Goal: Task Accomplishment & Management: Manage account settings

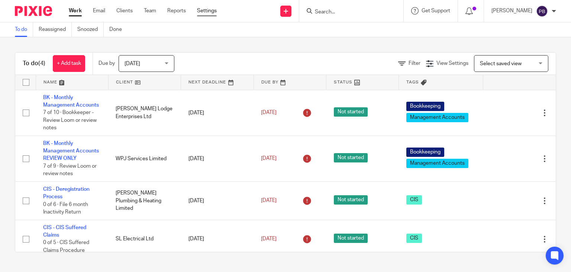
click at [205, 11] on link "Settings" at bounding box center [207, 10] width 20 height 7
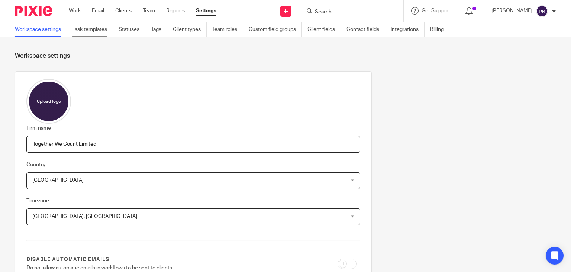
click at [89, 30] on link "Task templates" at bounding box center [93, 29] width 41 height 15
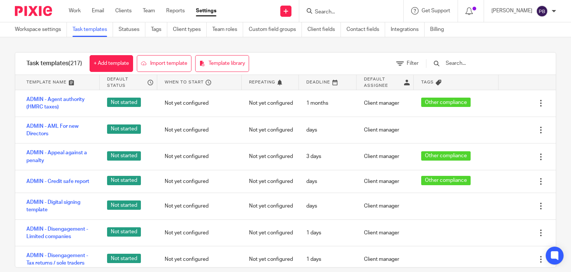
click at [472, 64] on input "text" at bounding box center [488, 63] width 87 height 8
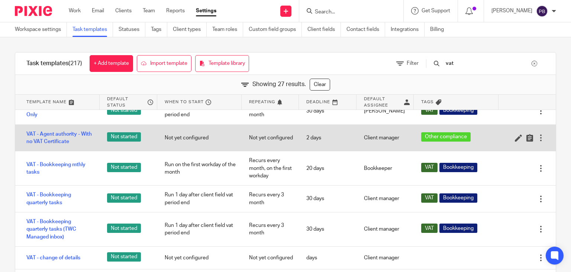
scroll to position [149, 0]
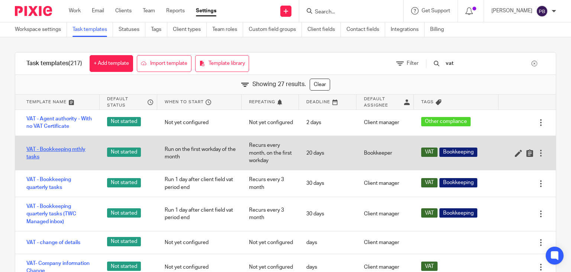
type input "vat"
click at [49, 149] on link "VAT - Bookkeeping mthly tasks" at bounding box center [59, 152] width 66 height 15
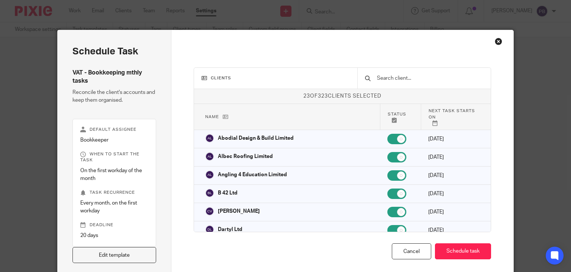
scroll to position [36, 0]
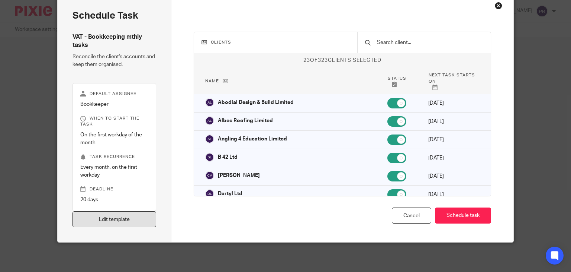
click at [116, 216] on link "Edit template" at bounding box center [115, 219] width 84 height 16
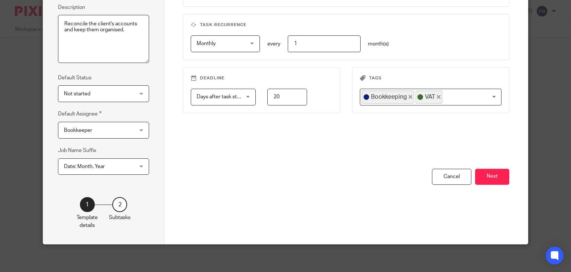
scroll to position [108, 0]
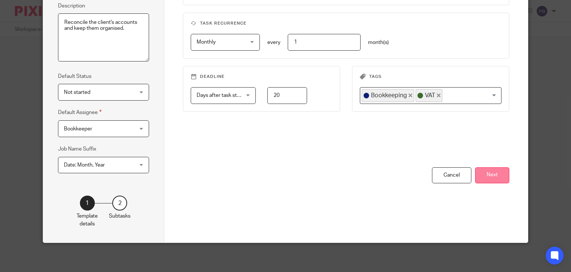
click at [495, 178] on button "Next" at bounding box center [492, 175] width 34 height 16
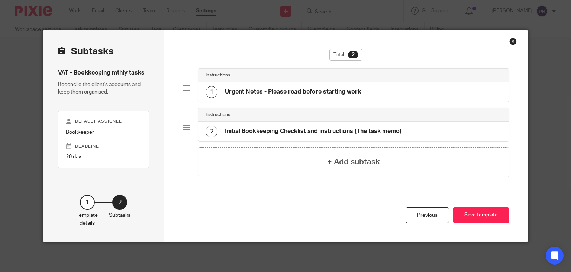
click at [289, 129] on h4 "Initial Bookkeeping Checklist and instructions (The task memo)" at bounding box center [313, 131] width 177 height 8
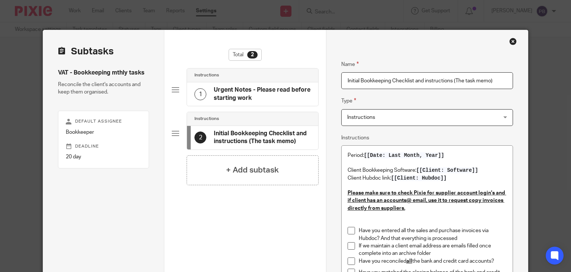
click at [246, 92] on h4 "Urgent Notes - Please read before starting work" at bounding box center [262, 94] width 97 height 16
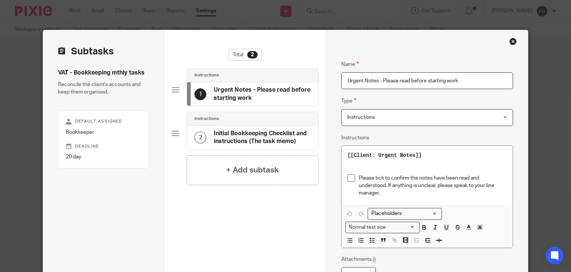
click at [510, 41] on div "Close this dialog window" at bounding box center [513, 41] width 7 height 7
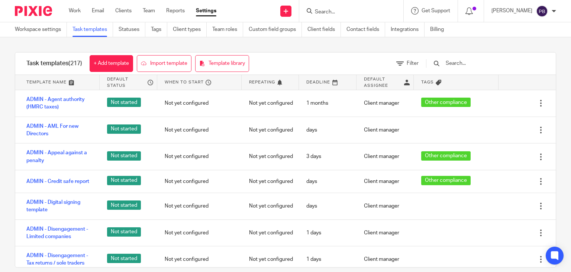
click at [471, 62] on input "text" at bounding box center [488, 63] width 87 height 8
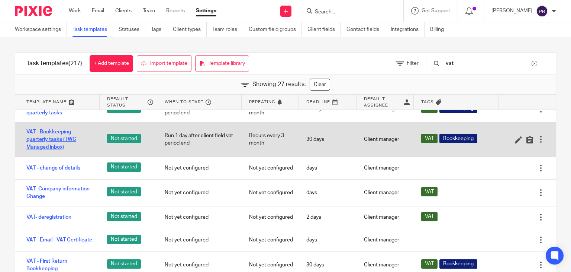
scroll to position [186, 0]
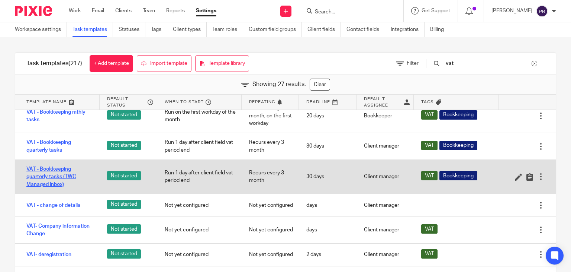
type input "vat"
click at [41, 174] on link "VAT - Bookkeeping quarterly tasks (TWC Managed inbox)" at bounding box center [59, 176] width 66 height 23
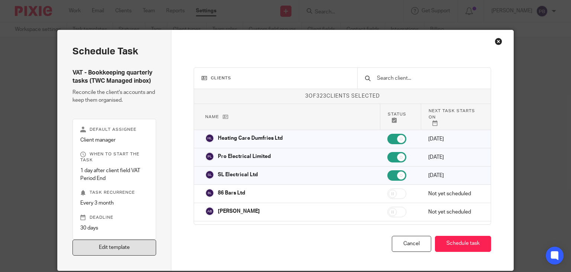
click at [135, 249] on link "Edit template" at bounding box center [115, 247] width 84 height 16
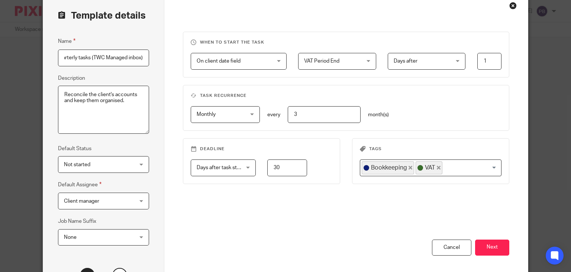
scroll to position [108, 0]
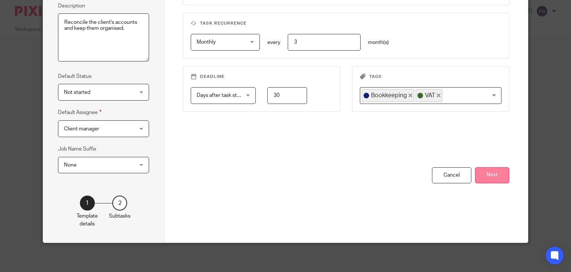
click at [495, 176] on button "Next" at bounding box center [492, 175] width 34 height 16
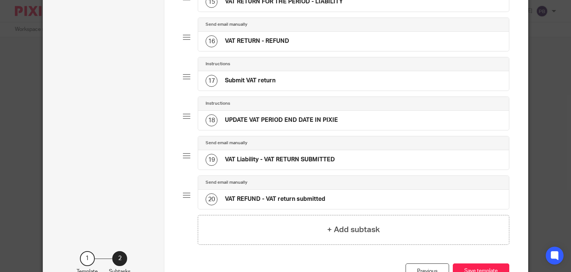
scroll to position [629, 0]
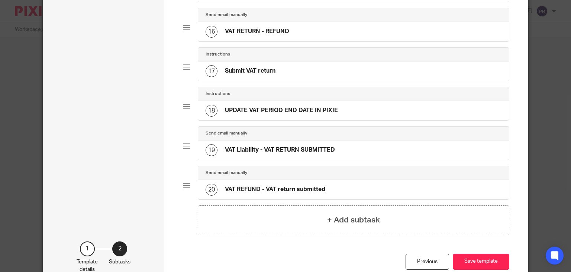
click at [300, 154] on h4 "VAT Liability - VAT RETURN SUBMITTED" at bounding box center [280, 150] width 110 height 8
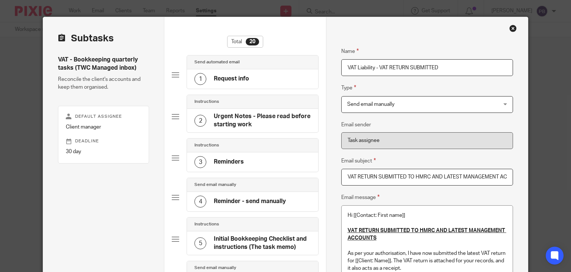
scroll to position [0, 0]
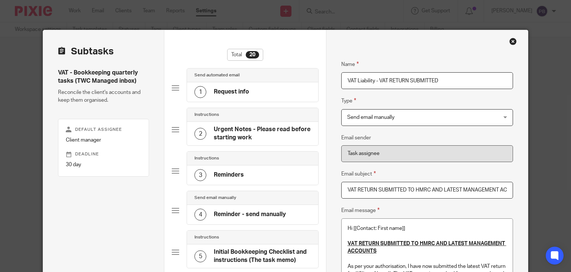
click at [511, 43] on div "Close this dialog window" at bounding box center [513, 41] width 7 height 7
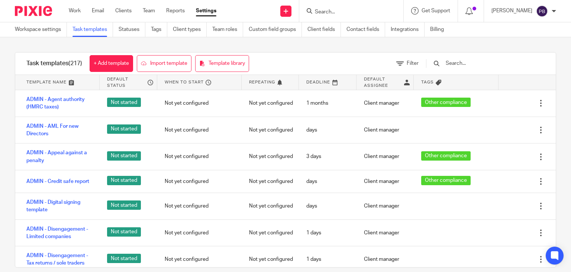
click at [479, 64] on input "text" at bounding box center [488, 63] width 87 height 8
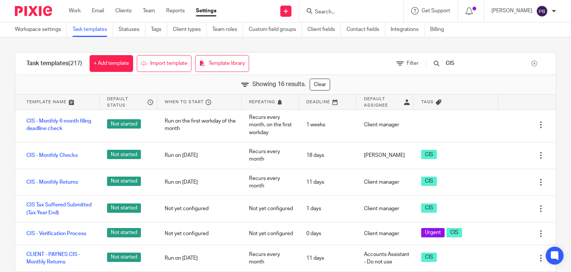
scroll to position [260, 0]
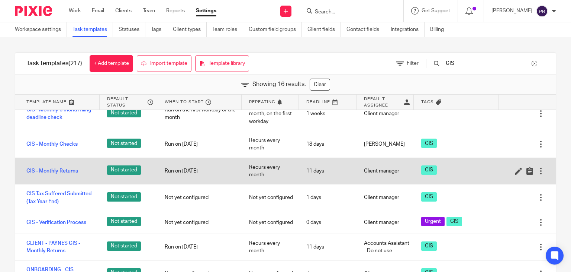
type input "CIS"
click at [55, 174] on link "CIS - Monthly Returns" at bounding box center [52, 170] width 52 height 7
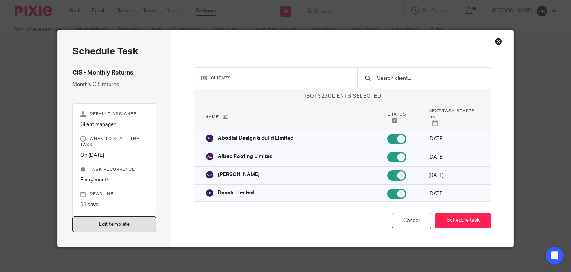
click at [129, 225] on link "Edit template" at bounding box center [115, 224] width 84 height 16
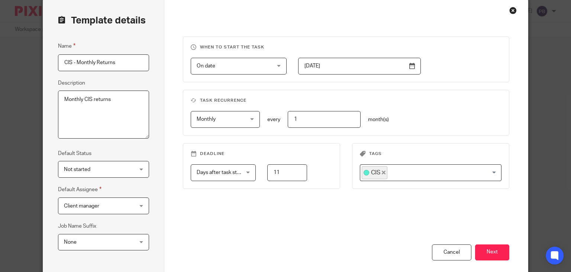
scroll to position [108, 0]
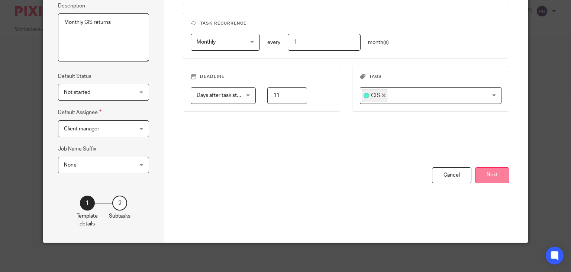
click at [487, 174] on button "Next" at bounding box center [492, 175] width 34 height 16
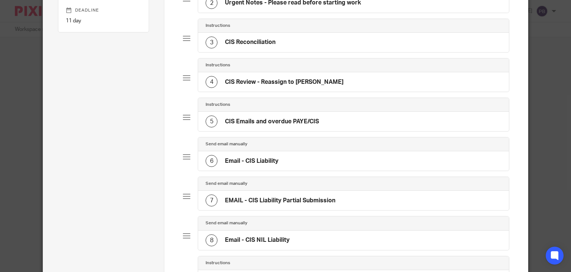
scroll to position [182, 0]
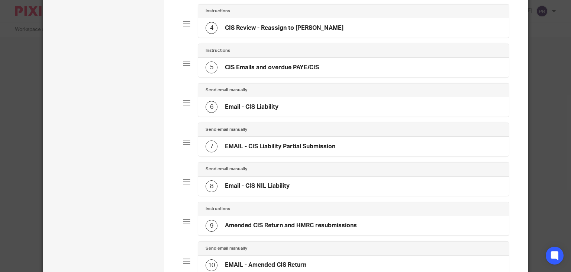
click at [248, 105] on h4 "Email - CIS Liability" at bounding box center [252, 107] width 54 height 8
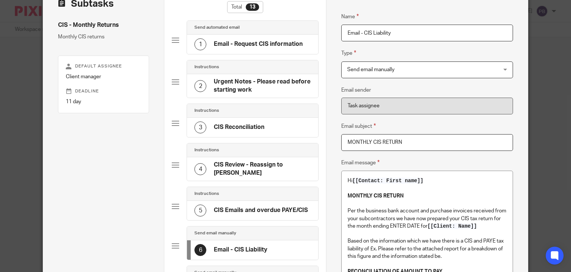
scroll to position [0, 0]
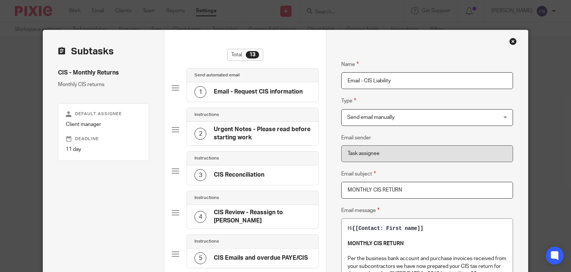
click at [511, 42] on div "Close this dialog window" at bounding box center [513, 41] width 7 height 7
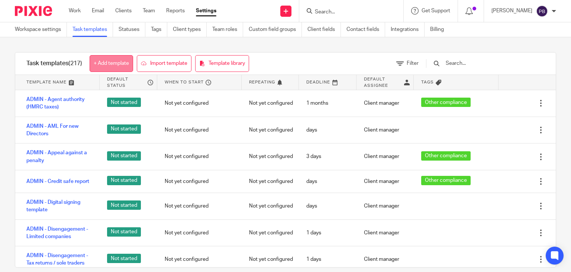
click at [114, 64] on link "+ Add template" at bounding box center [112, 63] width 44 height 17
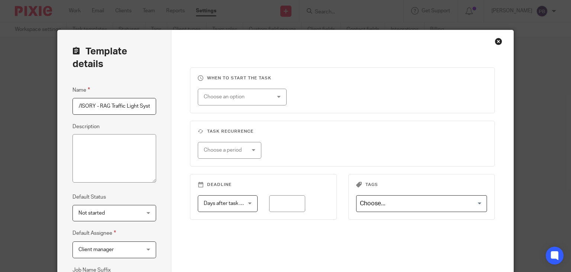
scroll to position [0, 42]
type input "BUSINESS ADVISORY - RAG Traffic Light System"
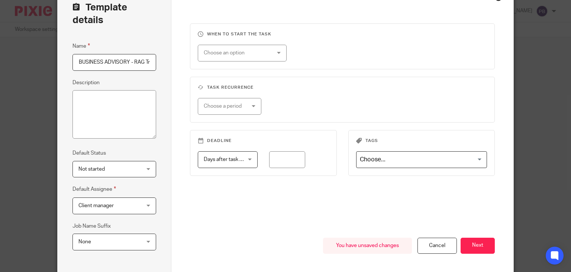
scroll to position [112, 0]
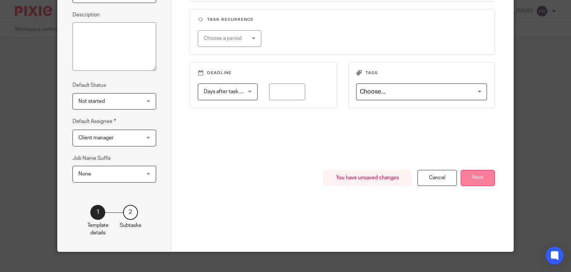
click at [474, 181] on button "Next" at bounding box center [478, 178] width 34 height 16
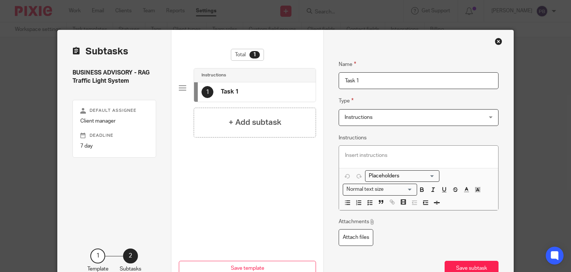
click at [485, 118] on div "Instructions Instructions" at bounding box center [419, 117] width 160 height 17
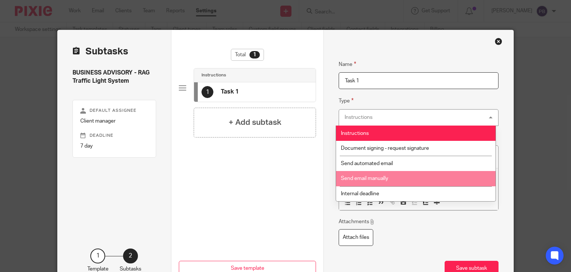
click at [398, 178] on li "Send email manually" at bounding box center [416, 178] width 160 height 15
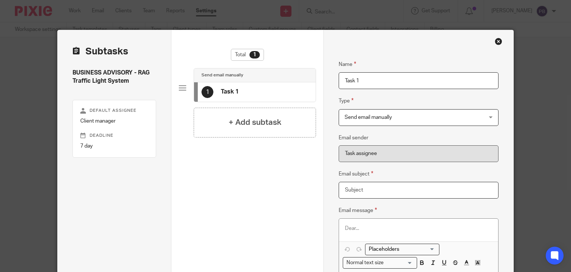
click at [371, 192] on input "Email subject" at bounding box center [419, 190] width 160 height 17
paste input "Time to review your business expenses – Traffic Light (RAG) Review"
type input "Time to review your business expenses – Traffic Light (RAG) Review"
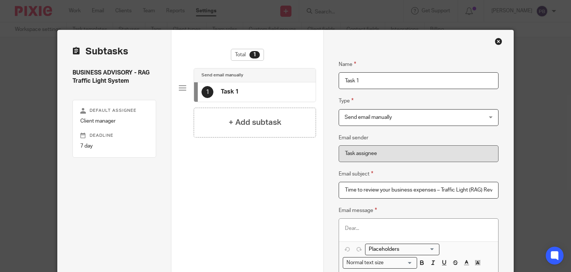
drag, startPoint x: 359, startPoint y: 78, endPoint x: 302, endPoint y: 74, distance: 56.7
click at [302, 74] on div "Subtasks BUSINESS ADVISORY - RAG Traffic Light System Default assignee Client m…" at bounding box center [286, 185] width 456 height 310
type input "EMAIL - Client RAG System"
click at [409, 49] on fieldset "Name EMAIL - Client RAG System" at bounding box center [419, 69] width 160 height 40
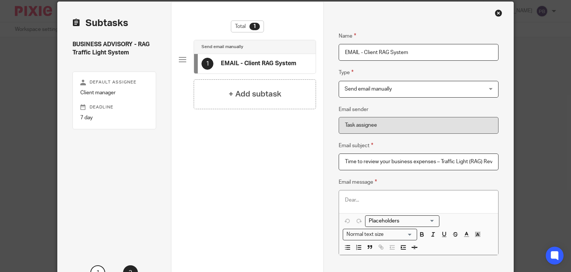
scroll to position [74, 0]
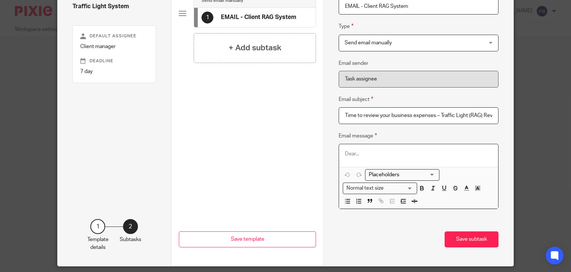
click at [345, 153] on p at bounding box center [418, 153] width 147 height 7
click at [429, 173] on input "Search for option" at bounding box center [400, 175] width 69 height 8
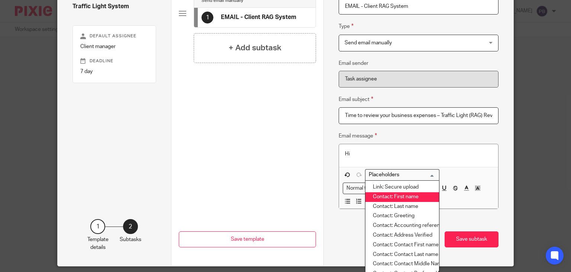
click at [405, 196] on li "Contact: First name" at bounding box center [403, 197] width 74 height 10
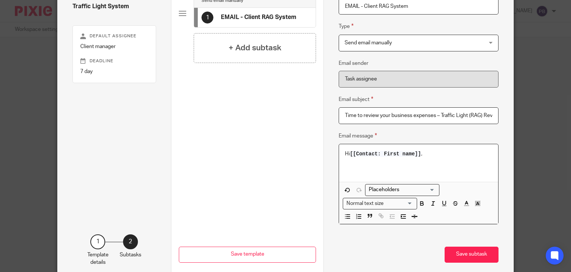
click at [345, 164] on p at bounding box center [418, 161] width 147 height 7
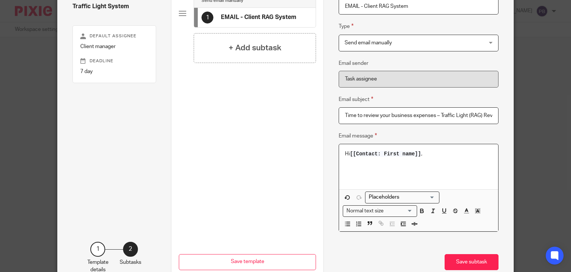
scroll to position [82, 0]
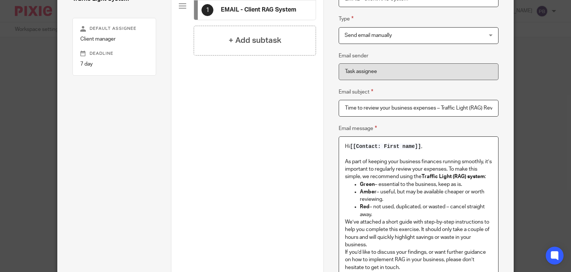
click at [457, 169] on p "As part of keeping your business finances running smoothly, it’s important to r…" at bounding box center [418, 169] width 147 height 23
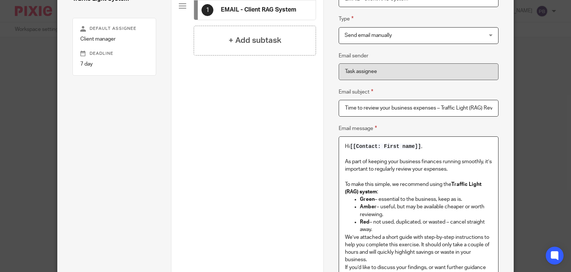
click at [387, 192] on p "To make this simple, we recommend using the Traffic Light (RAG) system :" at bounding box center [418, 187] width 147 height 15
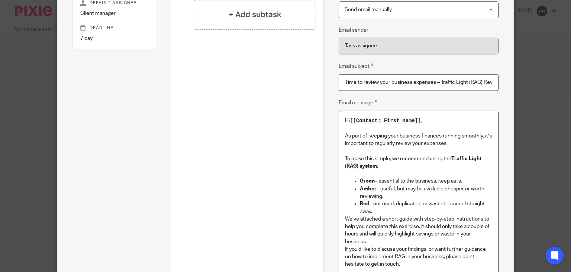
scroll to position [193, 0]
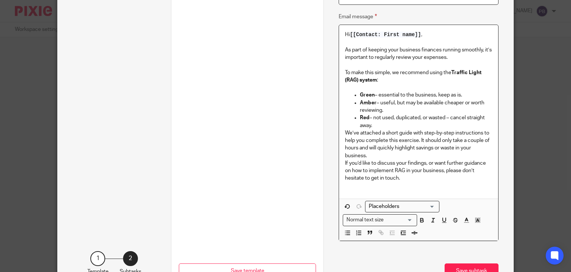
click at [345, 131] on p "We’ve attached a short guide with step-by-step instructions to help you complet…" at bounding box center [418, 144] width 147 height 30
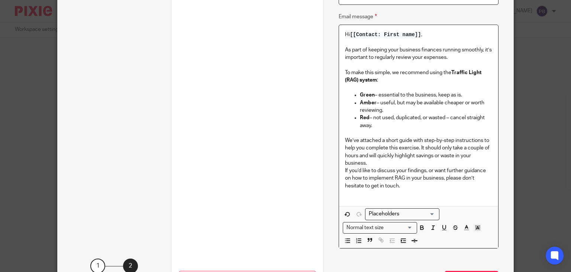
click at [418, 147] on p "We’ve attached a short guide with step-by-step instructions to help you complet…" at bounding box center [418, 152] width 147 height 30
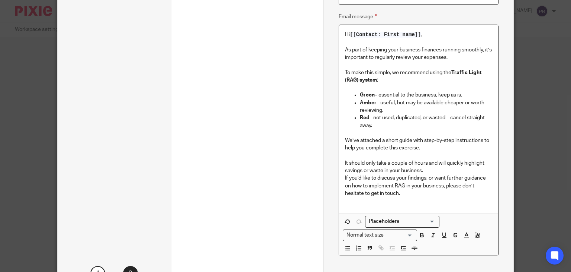
click at [434, 169] on p "It should only take a couple of hours and will quickly highlight savings or was…" at bounding box center [418, 166] width 147 height 15
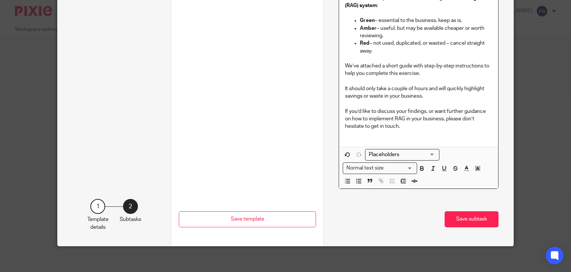
scroll to position [271, 0]
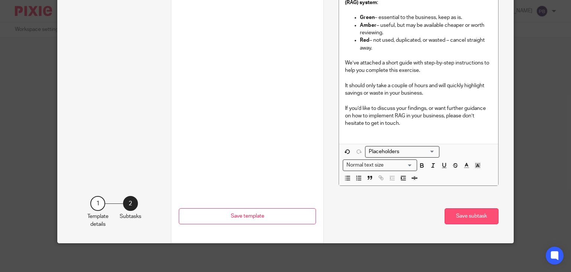
click at [472, 218] on button "Save subtask" at bounding box center [472, 216] width 54 height 16
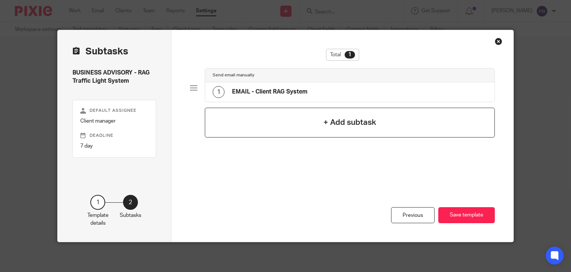
click at [325, 124] on h4 "+ Add subtask" at bounding box center [350, 122] width 53 height 12
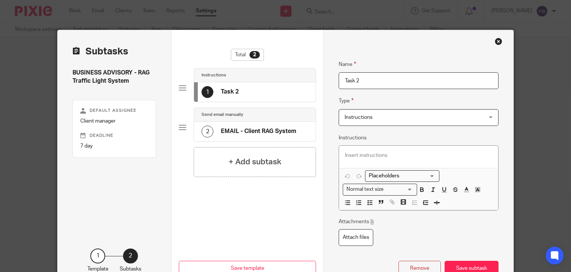
drag, startPoint x: 362, startPoint y: 80, endPoint x: 327, endPoint y: 77, distance: 35.2
click at [327, 77] on div "Name EMAIL - Client RAG System Type Send email manually Send email manually Ins…" at bounding box center [419, 162] width 190 height 265
click at [354, 155] on p at bounding box center [418, 154] width 147 height 7
click at [389, 83] on input "Instructions" at bounding box center [419, 80] width 160 height 17
paste input "Client Quarterly Expense RAG Review"
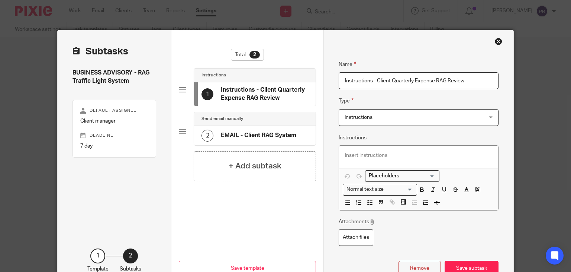
type input "Instructions - Client Quarterly Expense RAG Review"
click at [349, 154] on p at bounding box center [418, 154] width 147 height 7
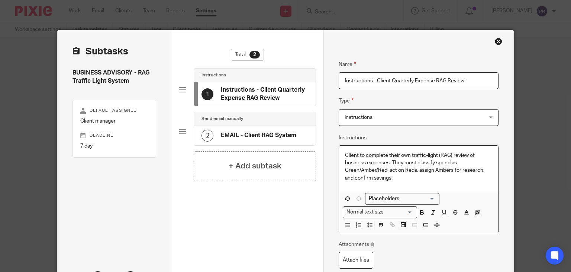
click at [391, 162] on p "Client to complete their own traffic-light (RAG) review of business expenses. T…" at bounding box center [418, 166] width 147 height 30
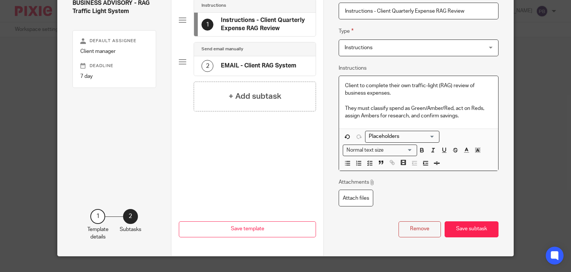
scroll to position [74, 0]
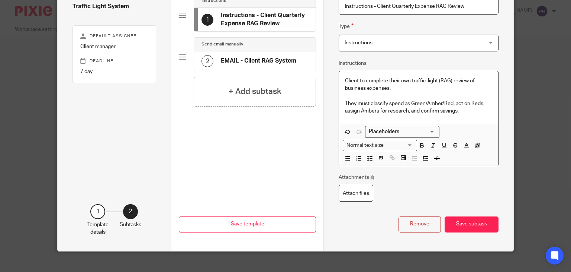
click at [475, 112] on p "They must classify spend as Green/Amber/Red, act on Reds, assign Ambers for res…" at bounding box center [418, 107] width 147 height 15
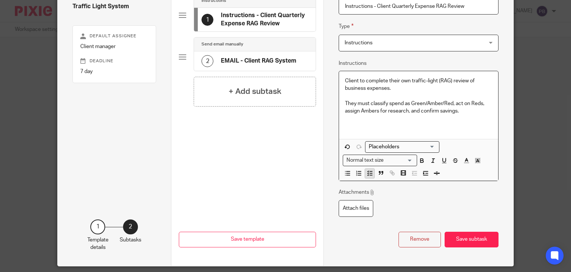
click at [370, 173] on line "button" at bounding box center [371, 173] width 2 height 0
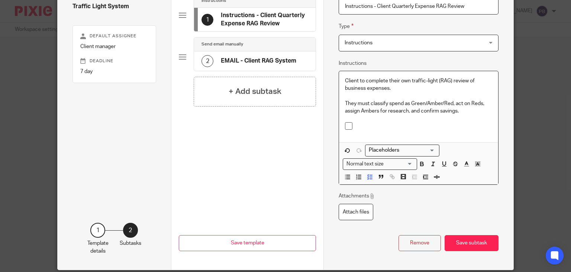
click at [370, 122] on p at bounding box center [424, 125] width 136 height 7
click at [397, 89] on p "Client to complete their own traffic-light (RAG) review of business expenses." at bounding box center [418, 84] width 147 height 15
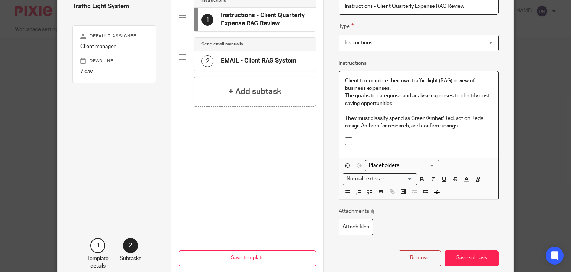
click at [402, 89] on p "Client to complete their own traffic-light (RAG) review of business expenses." at bounding box center [418, 84] width 147 height 15
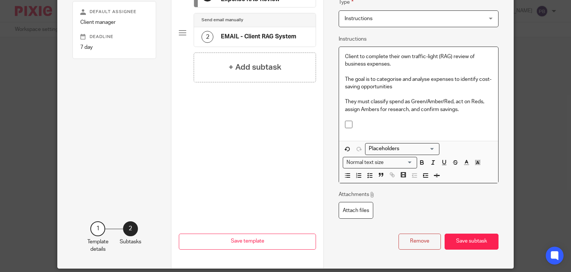
scroll to position [112, 0]
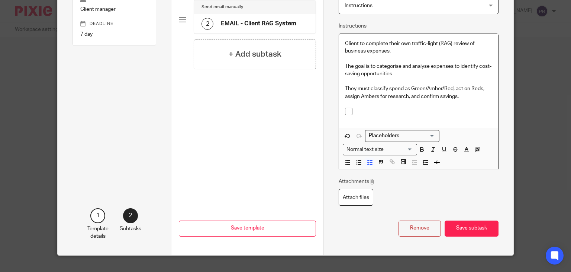
click at [363, 113] on p at bounding box center [424, 111] width 136 height 7
click at [356, 108] on p at bounding box center [424, 111] width 136 height 7
click at [270, 126] on div "Total 2 Instructions 1 Instructions - Client Quarterly Expense RAG Review Send …" at bounding box center [247, 45] width 137 height 217
click at [365, 112] on p at bounding box center [424, 111] width 136 height 7
click at [363, 109] on p at bounding box center [424, 111] width 136 height 7
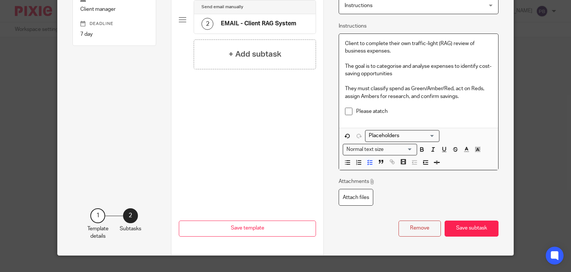
click at [376, 112] on p "Please atatch" at bounding box center [424, 111] width 136 height 7
click at [396, 110] on p "Please attach" at bounding box center [424, 111] width 136 height 7
click at [461, 111] on p "Please attach all documents in this folder:" at bounding box center [424, 111] width 136 height 7
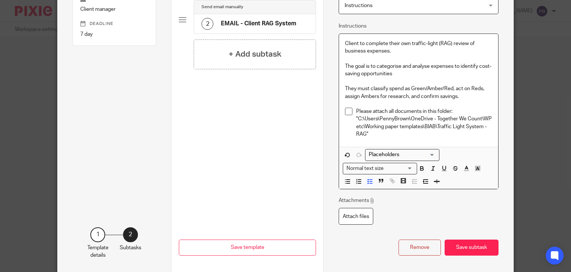
click at [449, 110] on p "Please attach all documents in this folder: "C:\Users\PennyBrown\OneDrive - Tog…" at bounding box center [424, 123] width 136 height 30
click at [381, 135] on p "Please attach all documents in this folder to clients email: "C:\Users\PennyBro…" at bounding box center [424, 123] width 136 height 30
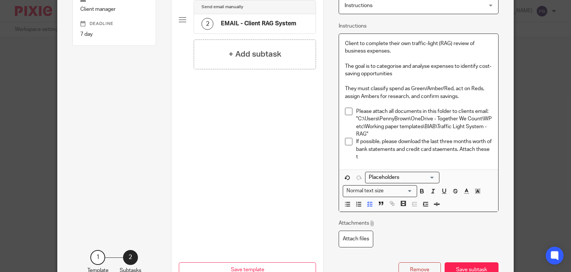
click at [453, 148] on p "If possible, please download the last three months worth of bank statements and…" at bounding box center [424, 149] width 136 height 23
click at [373, 158] on p "If possible, please download the last three months worth of bank statements and…" at bounding box center [424, 149] width 136 height 23
click at [493, 233] on div "Attachments Attach files" at bounding box center [419, 233] width 160 height 28
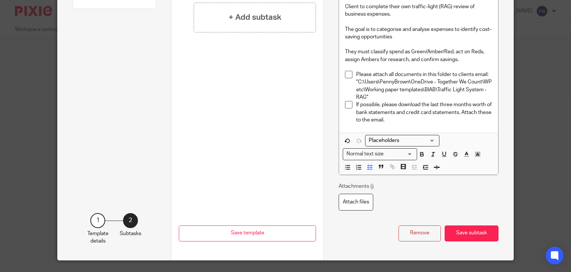
scroll to position [149, 0]
click at [479, 233] on button "Save subtask" at bounding box center [472, 233] width 54 height 16
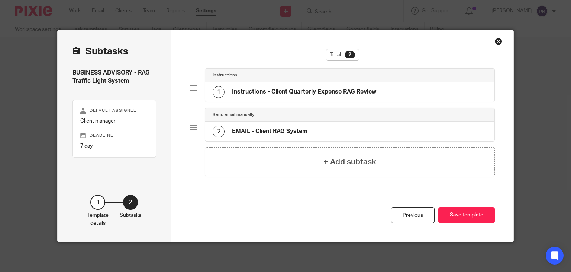
scroll to position [0, 0]
click at [459, 218] on button "Save template" at bounding box center [467, 215] width 57 height 16
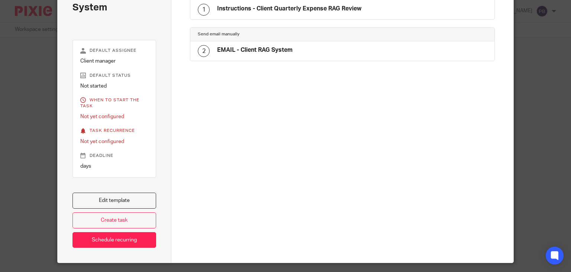
scroll to position [65, 0]
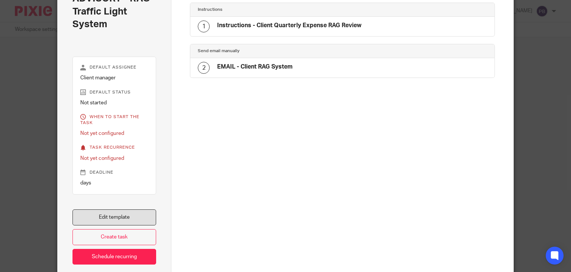
click at [129, 216] on link "Edit template" at bounding box center [115, 217] width 84 height 16
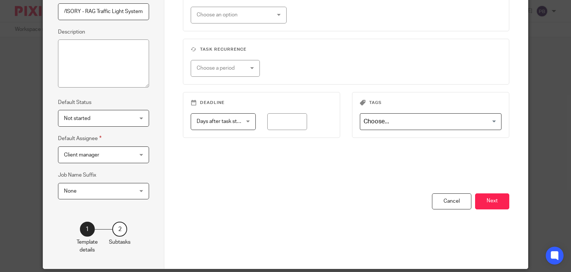
scroll to position [108, 0]
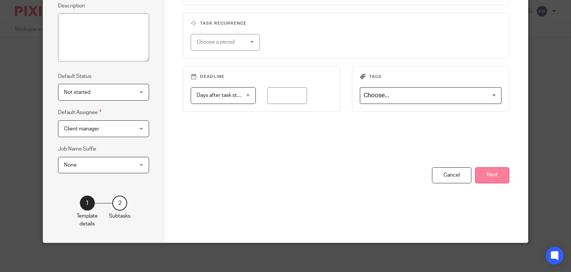
click at [487, 176] on button "Next" at bounding box center [492, 175] width 34 height 16
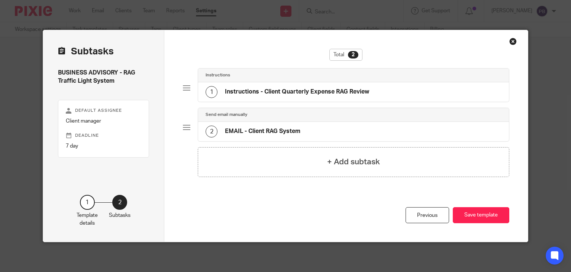
click at [256, 130] on h4 "EMAIL - Client RAG System" at bounding box center [263, 131] width 76 height 8
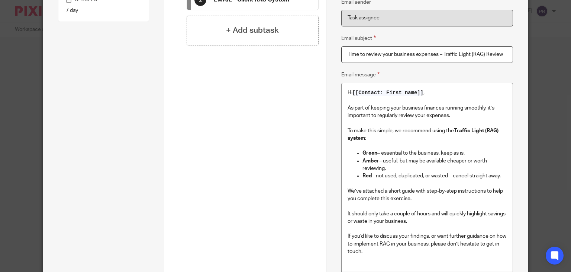
scroll to position [149, 0]
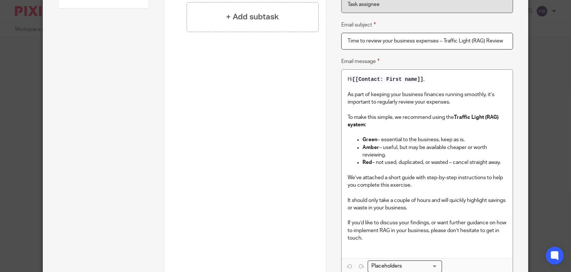
click at [406, 186] on p "We’ve attached a short guide with step-by-step instructions to help you complet…" at bounding box center [427, 181] width 159 height 15
click at [432, 183] on p "We’ve attached a short guide with step-by-step instructions to help you complet…" at bounding box center [427, 181] width 159 height 15
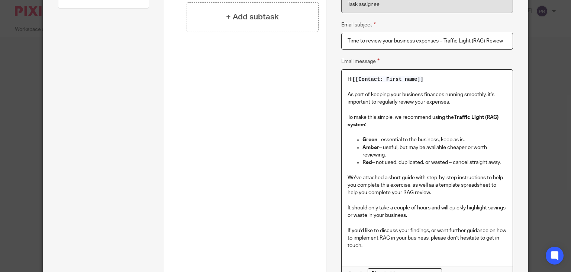
click at [446, 216] on p "It should only take a couple of hours and will quickly highlight savings or was…" at bounding box center [427, 211] width 159 height 15
click at [436, 213] on p "It should only take a couple of hours and will quickly highlight savings or was…" at bounding box center [427, 211] width 159 height 15
click at [443, 191] on p "We’ve attached a short guide with step-by-step instructions to help you complet…" at bounding box center [427, 185] width 159 height 23
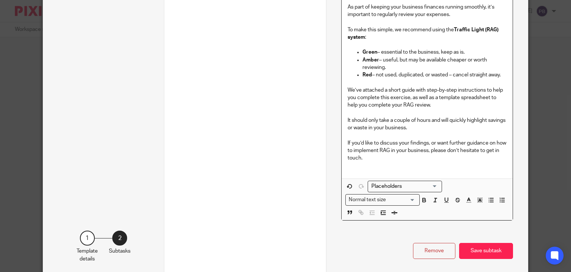
scroll to position [260, 0]
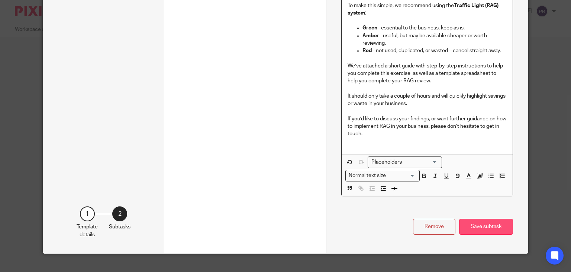
click at [477, 230] on button "Save subtask" at bounding box center [486, 226] width 54 height 16
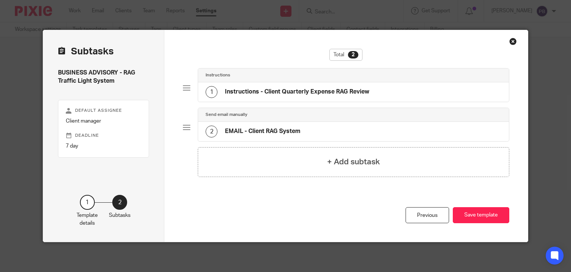
click at [259, 224] on div "Previous Save template" at bounding box center [346, 221] width 327 height 40
click at [488, 217] on button "Save template" at bounding box center [481, 215] width 57 height 16
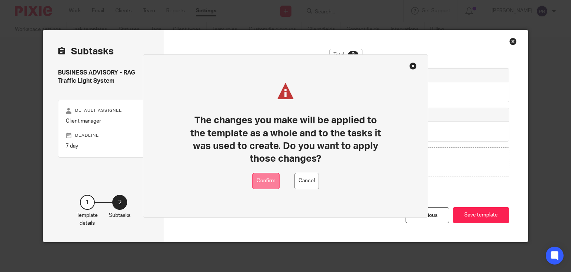
click at [266, 180] on button "Confirm" at bounding box center [266, 181] width 27 height 17
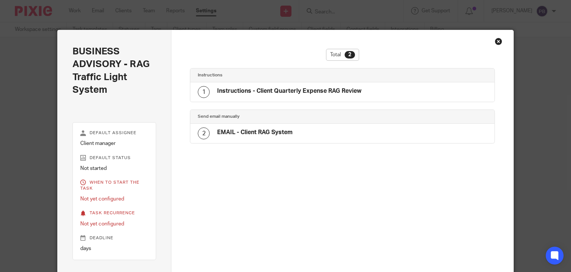
click at [497, 41] on div "Close this dialog window" at bounding box center [498, 41] width 7 height 7
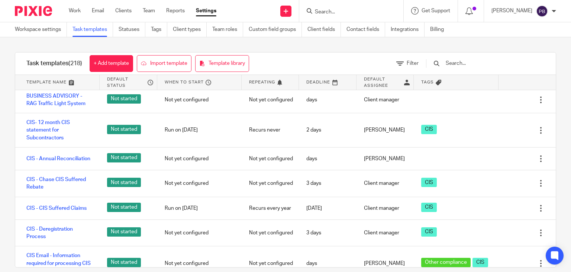
scroll to position [1600, 0]
